Goal: Check status: Check status

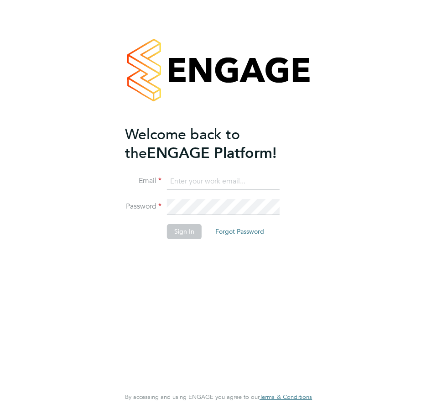
type input "[PERSON_NAME][EMAIL_ADDRESS][PERSON_NAME][DOMAIN_NAME][PERSON_NAME]"
drag, startPoint x: 180, startPoint y: 230, endPoint x: 169, endPoint y: 256, distance: 28.0
click at [180, 230] on button "Sign In" at bounding box center [184, 231] width 35 height 15
click at [114, 309] on div "Sorry, we are having problems connecting to our services." at bounding box center [218, 209] width 437 height 419
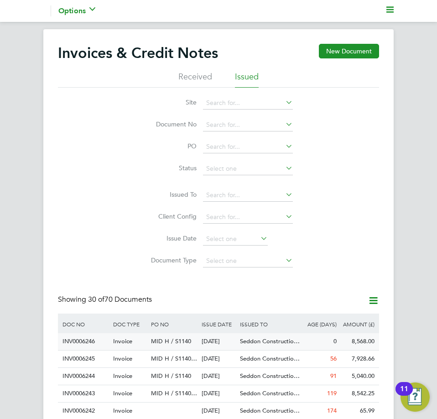
click at [254, 337] on div "Seddon Constructio…" at bounding box center [269, 341] width 63 height 17
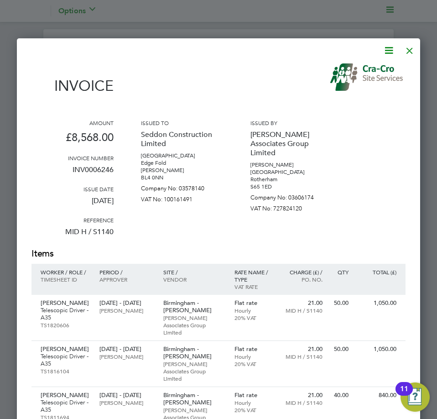
drag, startPoint x: 407, startPoint y: 49, endPoint x: 399, endPoint y: 51, distance: 8.5
click at [407, 49] on div at bounding box center [409, 48] width 16 height 16
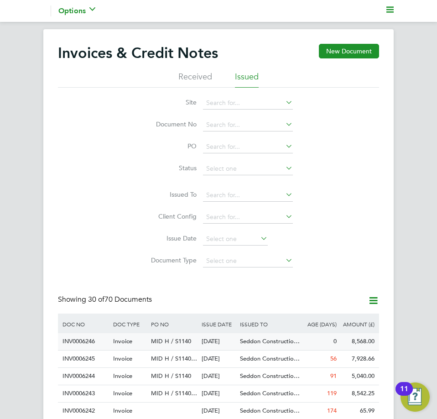
click at [229, 340] on div "[DATE]" at bounding box center [218, 341] width 38 height 17
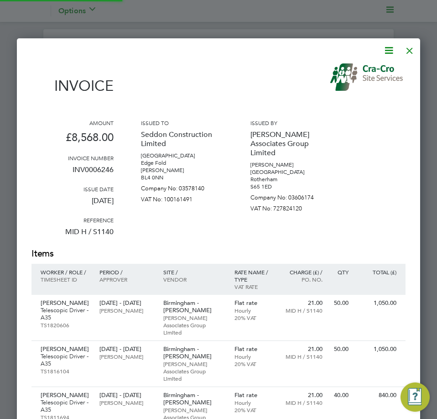
scroll to position [718, 404]
